Goal: Obtain resource: Download file/media

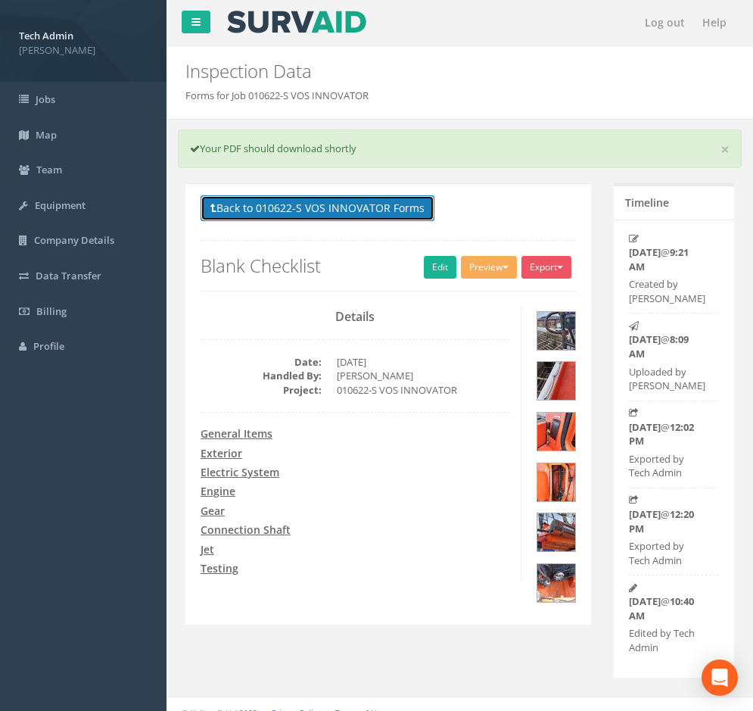
click at [251, 210] on button "Back to 010622-S VOS INNOVATOR Forms" at bounding box center [318, 208] width 234 height 26
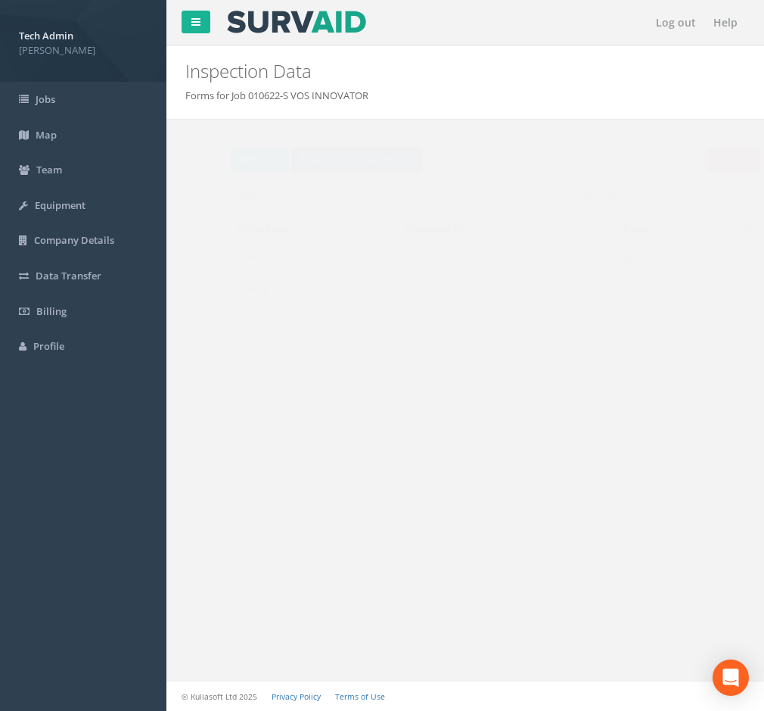
click at [275, 164] on icon at bounding box center [275, 159] width 6 height 11
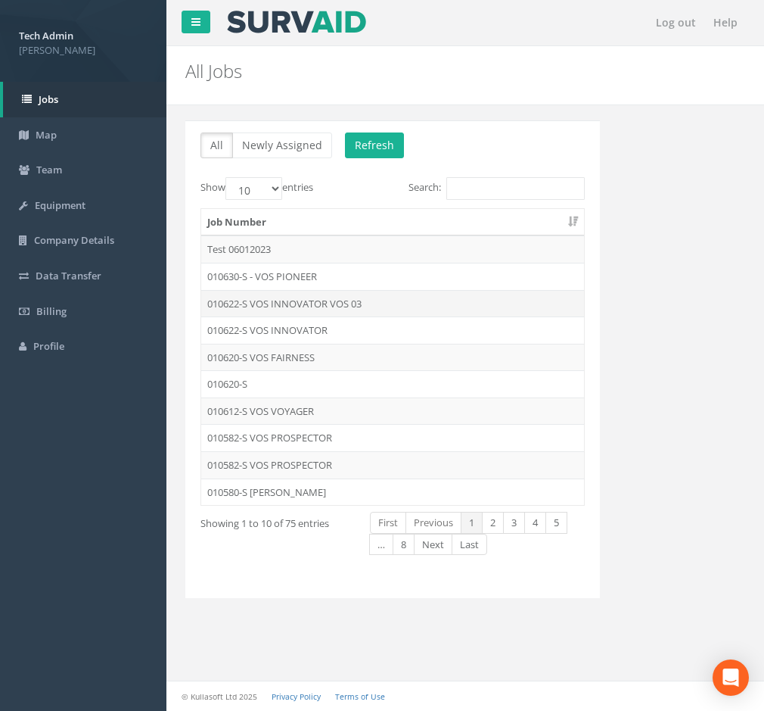
click at [286, 308] on td "010622-S VOS INNOVATOR VOS 03" at bounding box center [392, 303] width 383 height 27
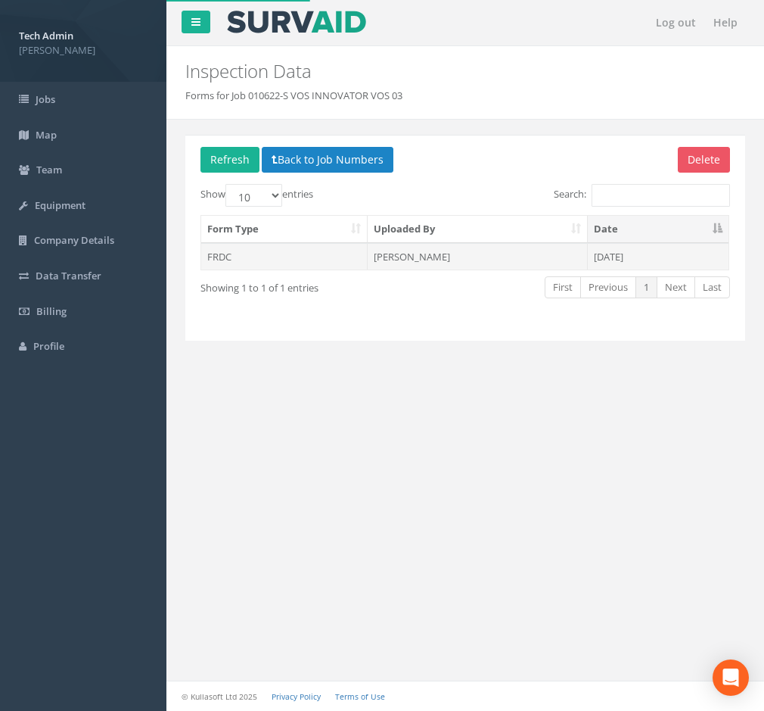
click at [388, 261] on td "[PERSON_NAME]" at bounding box center [477, 256] width 219 height 27
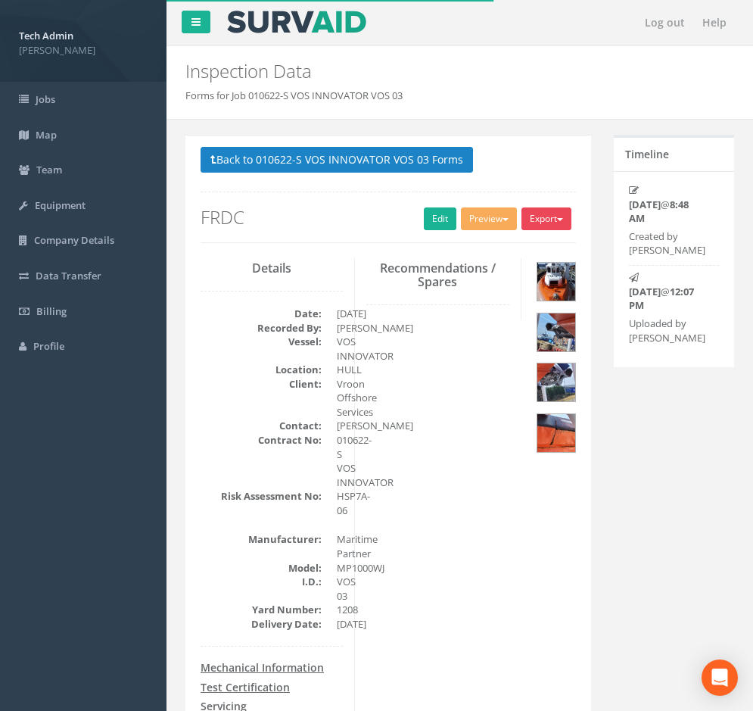
click at [540, 219] on button "Export" at bounding box center [546, 218] width 50 height 23
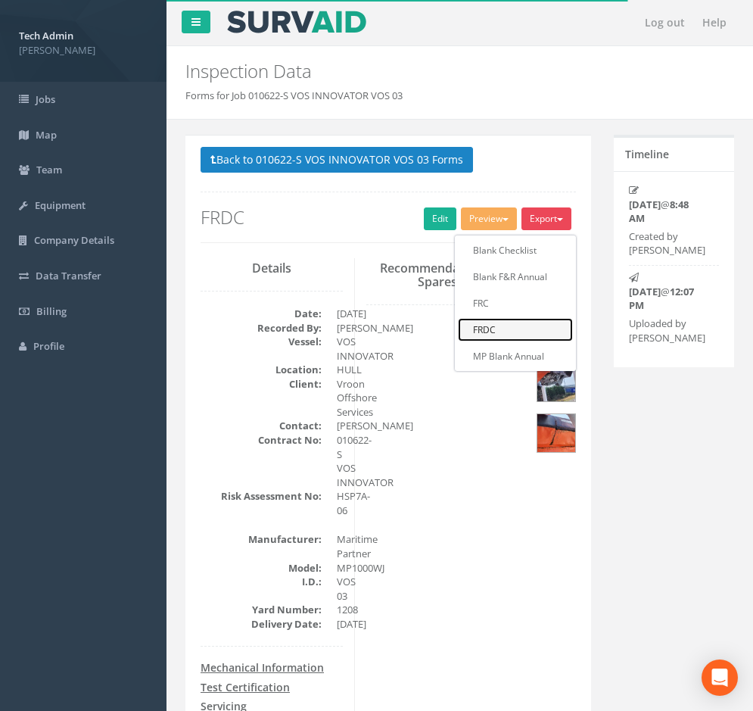
click at [490, 329] on link "FRDC" at bounding box center [515, 329] width 115 height 23
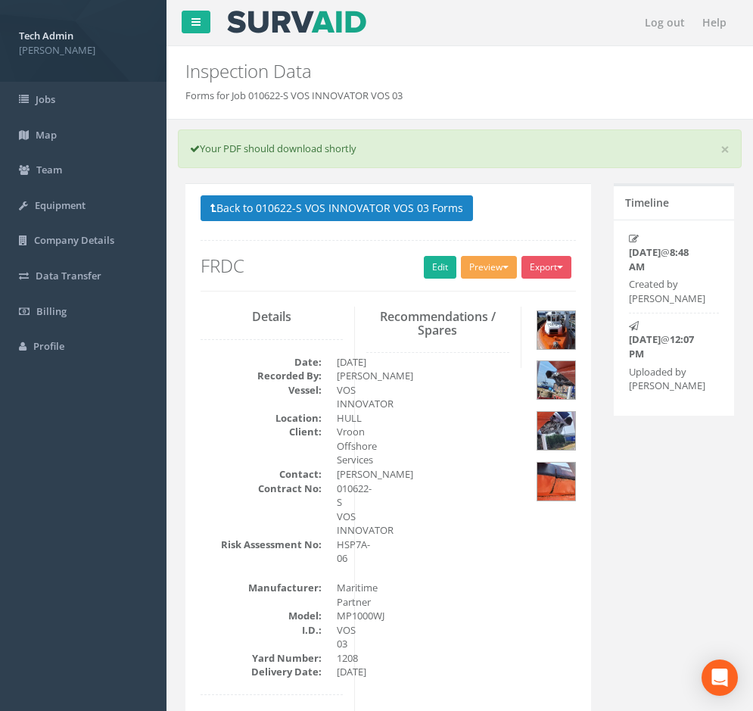
click at [491, 270] on button "Preview" at bounding box center [489, 267] width 56 height 23
click at [448, 376] on link "FRDC" at bounding box center [460, 377] width 115 height 23
click at [364, 257] on h2 "FRDC" at bounding box center [388, 266] width 375 height 20
click at [541, 272] on button "Export" at bounding box center [546, 267] width 50 height 23
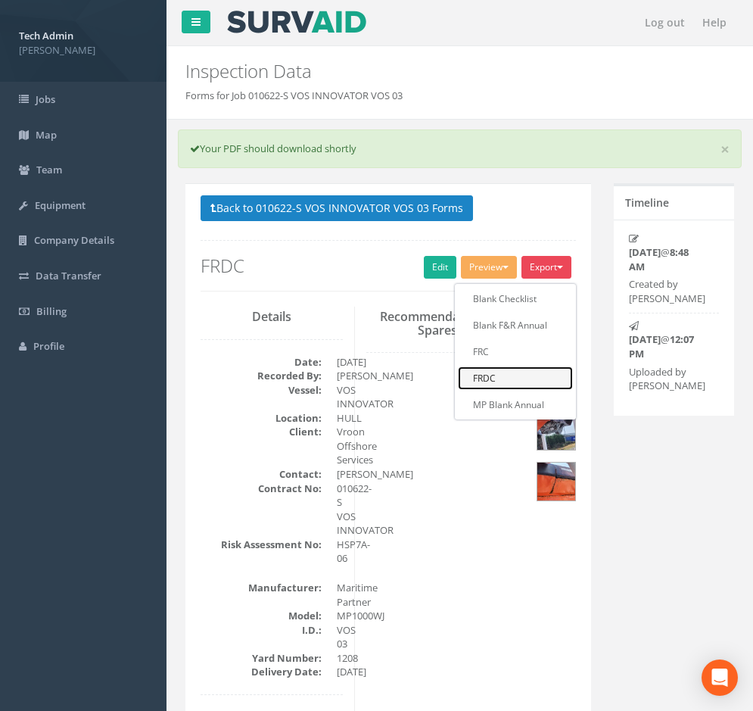
click at [489, 381] on link "FRDC" at bounding box center [515, 377] width 115 height 23
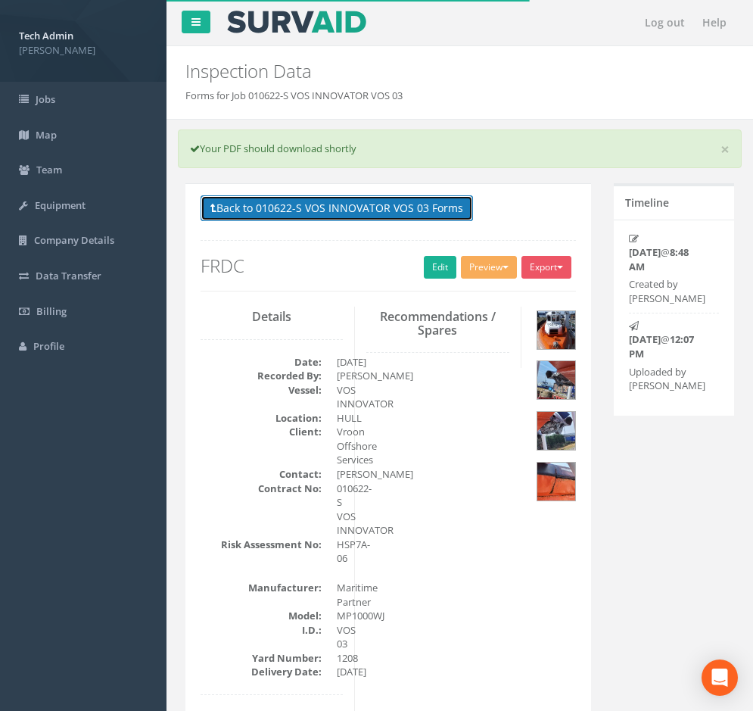
click at [335, 210] on button "Back to 010622-S VOS INNOVATOR VOS 03 Forms" at bounding box center [337, 208] width 272 height 26
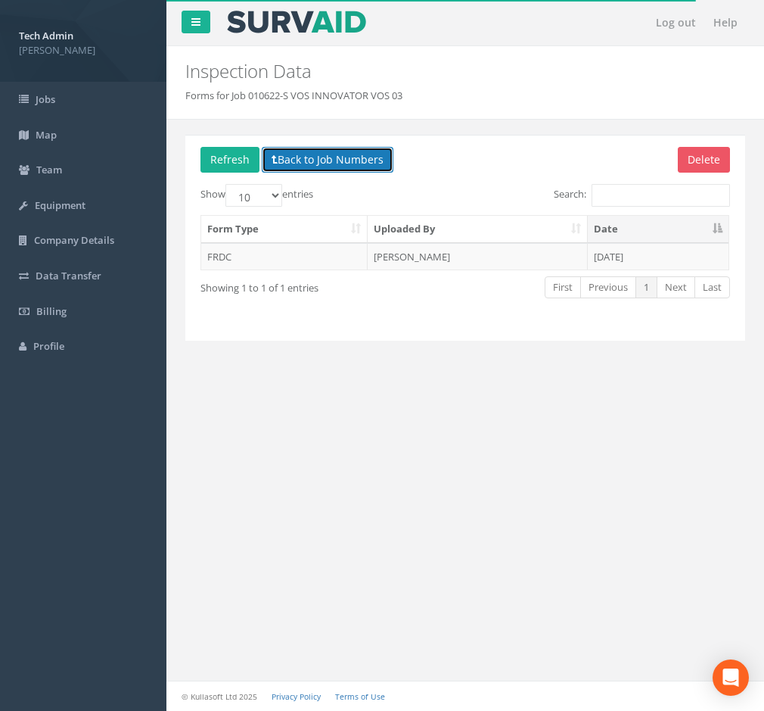
click at [354, 164] on button "Back to Job Numbers" at bounding box center [328, 160] width 132 height 26
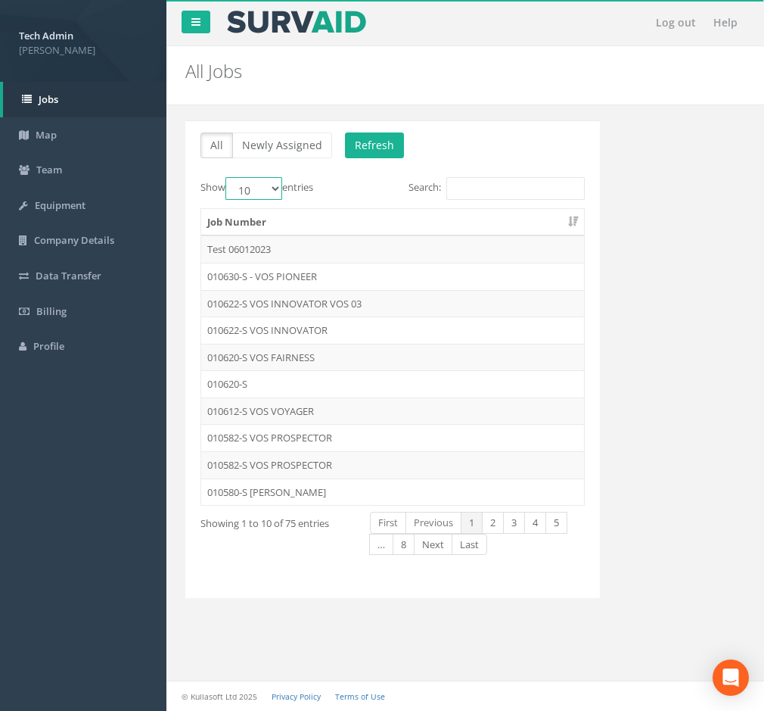
click at [282, 188] on select "10 25 50 100" at bounding box center [254, 188] width 57 height 23
select select "25"
click at [228, 177] on select "10 25 50 100" at bounding box center [254, 188] width 57 height 23
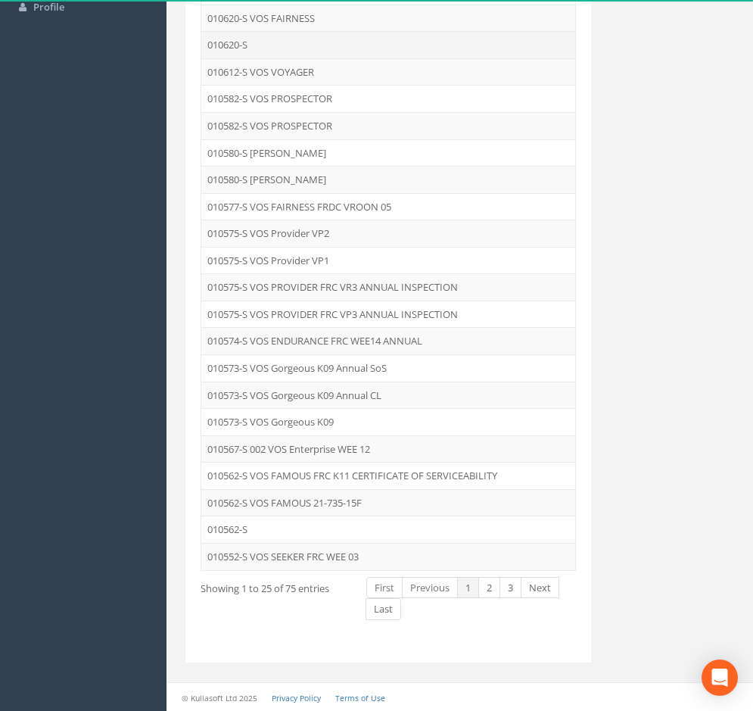
scroll to position [340, 0]
